Goal: Navigation & Orientation: Find specific page/section

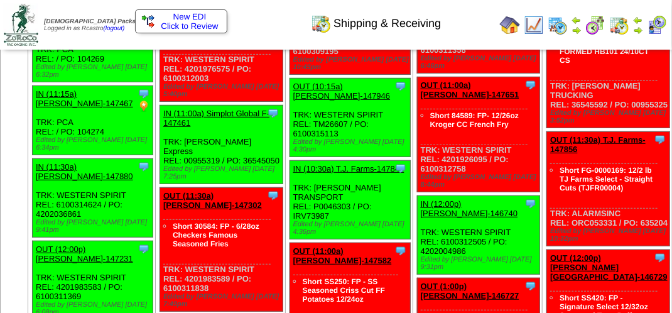
scroll to position [3405, 0]
